Goal: Information Seeking & Learning: Learn about a topic

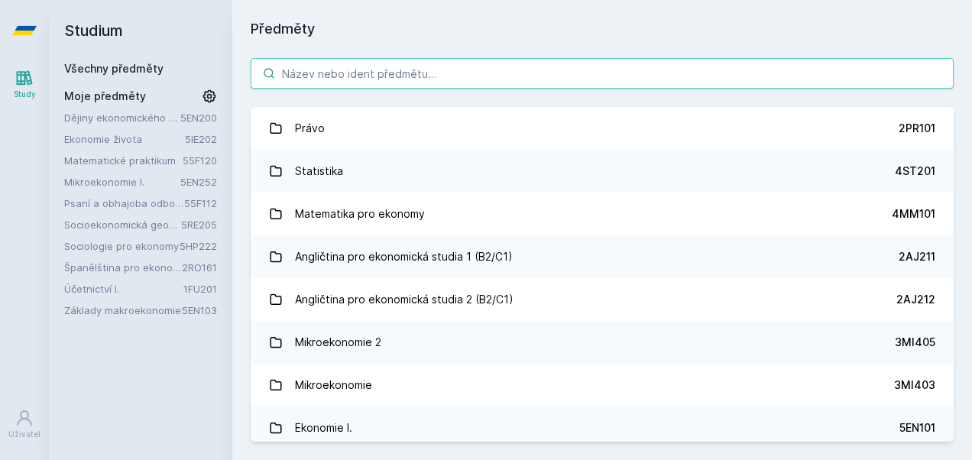
click at [330, 66] on input "search" at bounding box center [602, 73] width 703 height 31
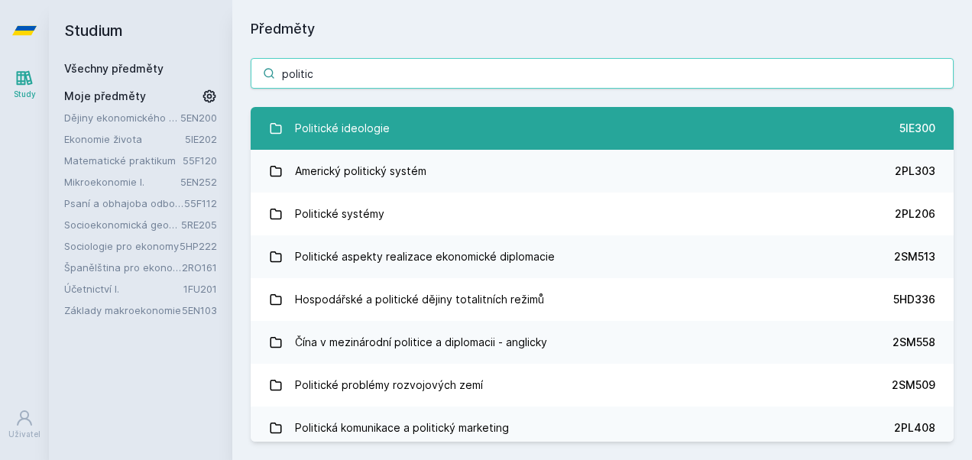
type input "politic"
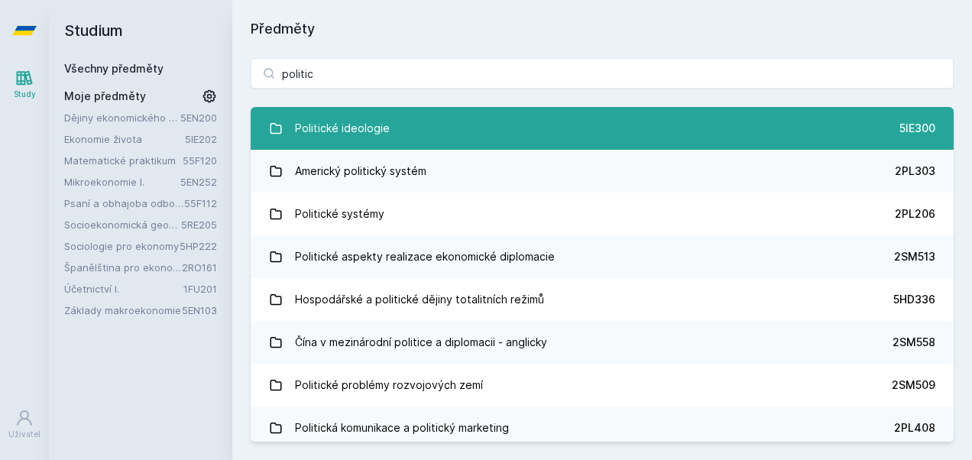
click at [376, 138] on div "Politické ideologie" at bounding box center [342, 128] width 95 height 31
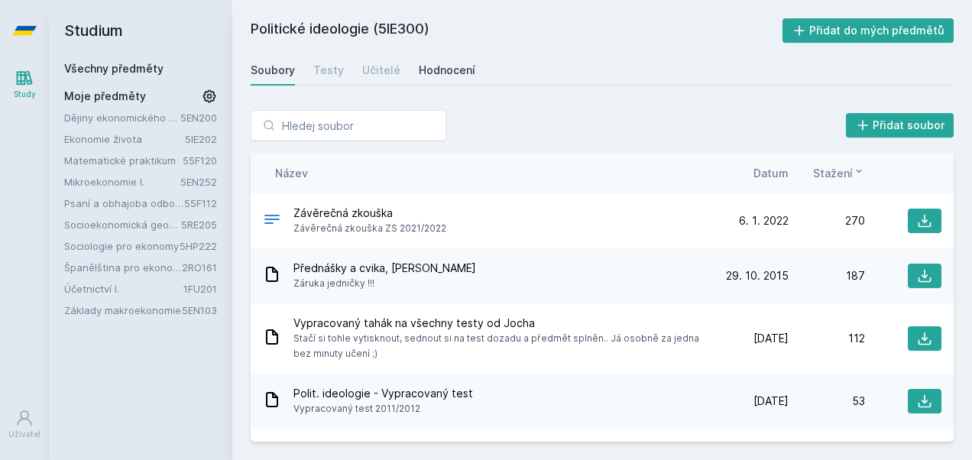
click at [426, 66] on div "Hodnocení" at bounding box center [447, 70] width 57 height 15
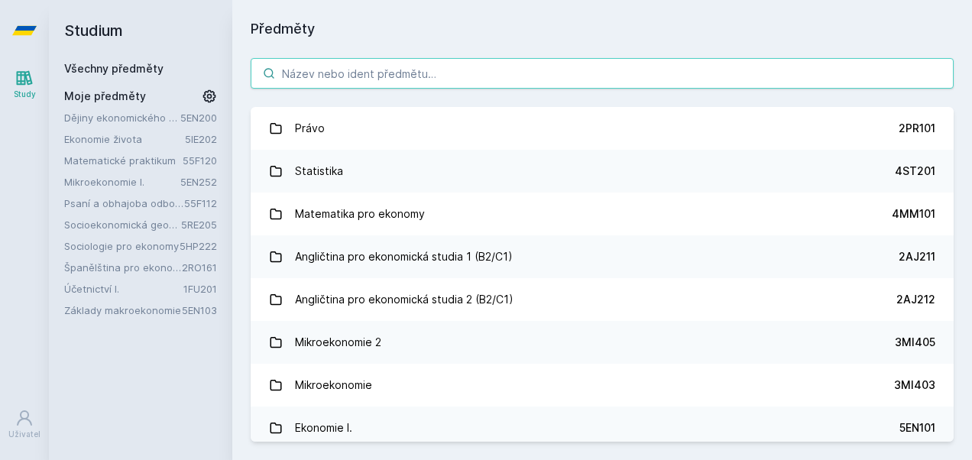
click at [319, 74] on input "search" at bounding box center [602, 73] width 703 height 31
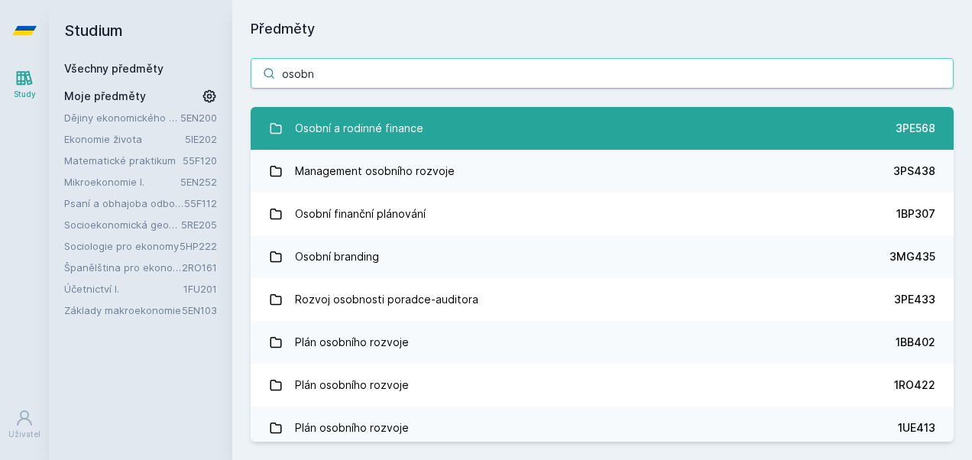
type input "osobn"
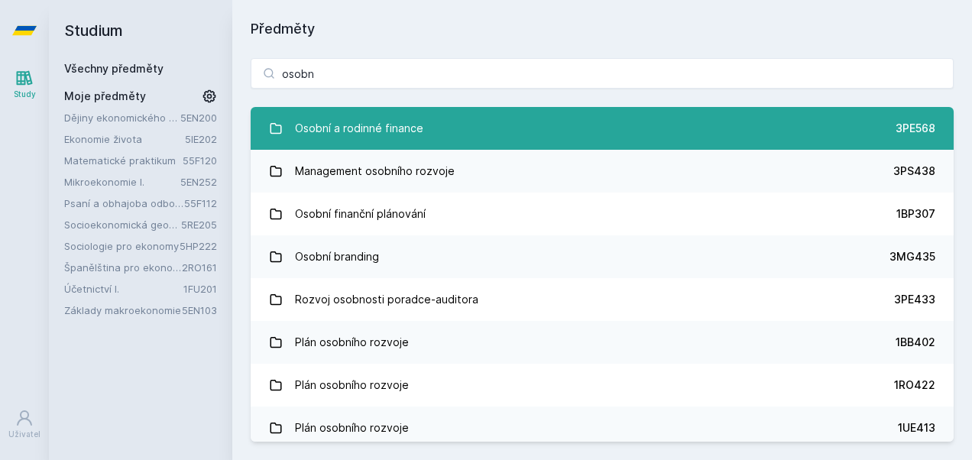
click at [398, 130] on div "Osobní a rodinné finance" at bounding box center [359, 128] width 128 height 31
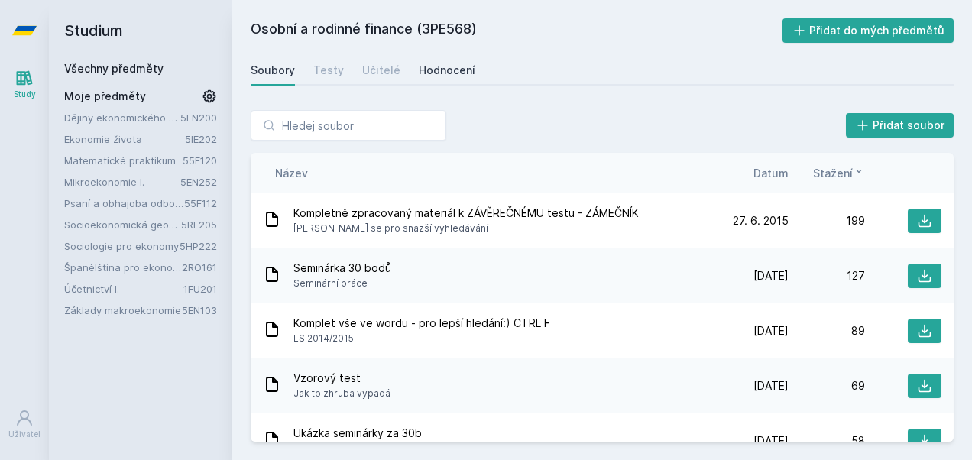
click at [442, 67] on div "Hodnocení" at bounding box center [447, 70] width 57 height 15
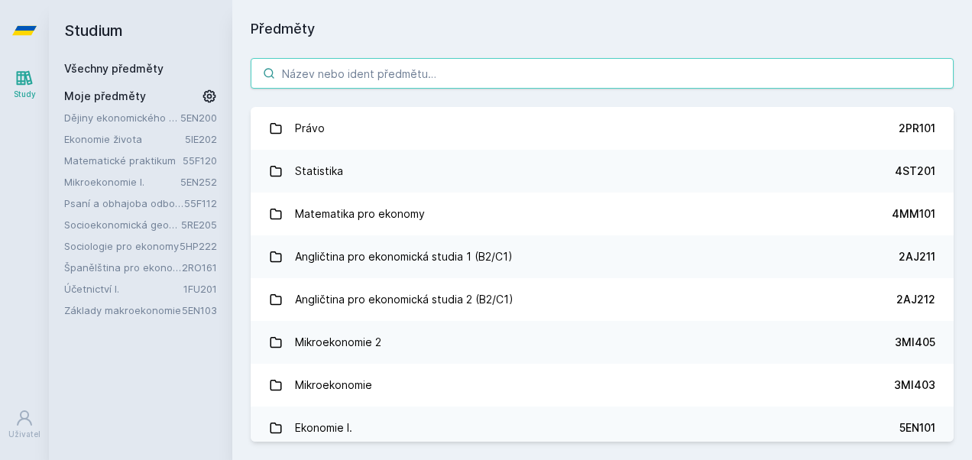
click at [316, 83] on input "search" at bounding box center [602, 73] width 703 height 31
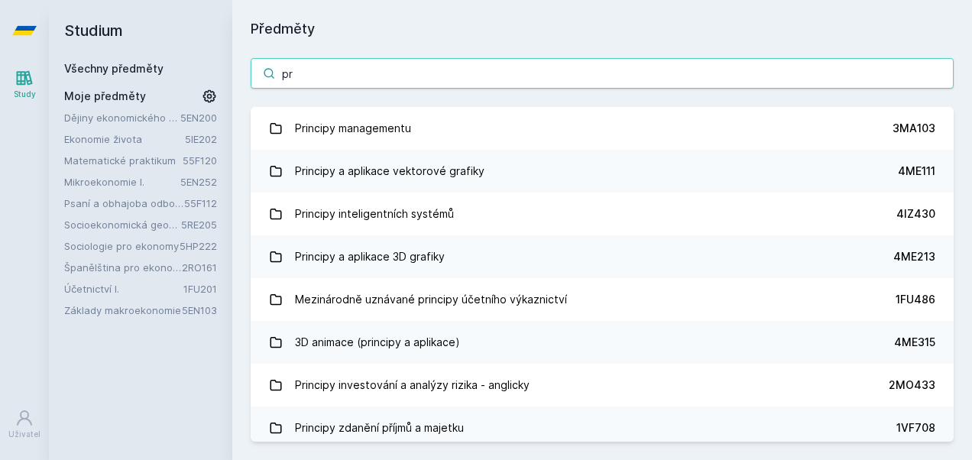
type input "p"
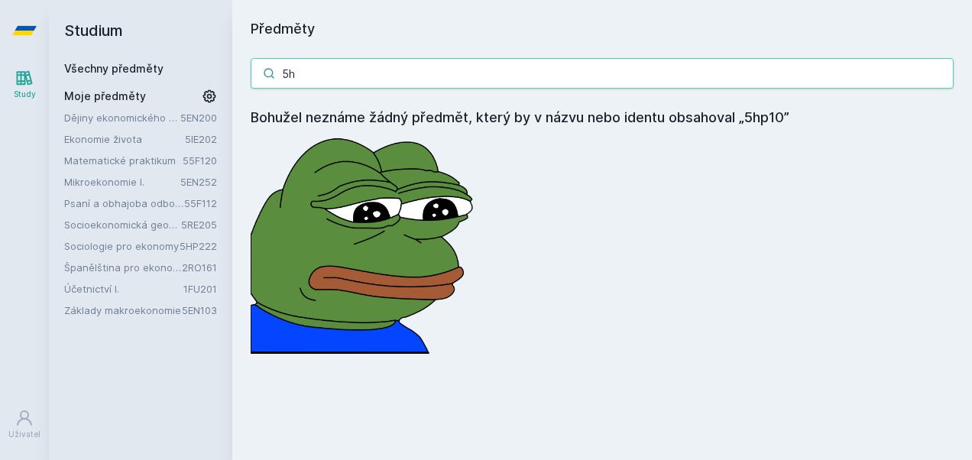
type input "5"
